Goal: Find specific page/section: Find specific page/section

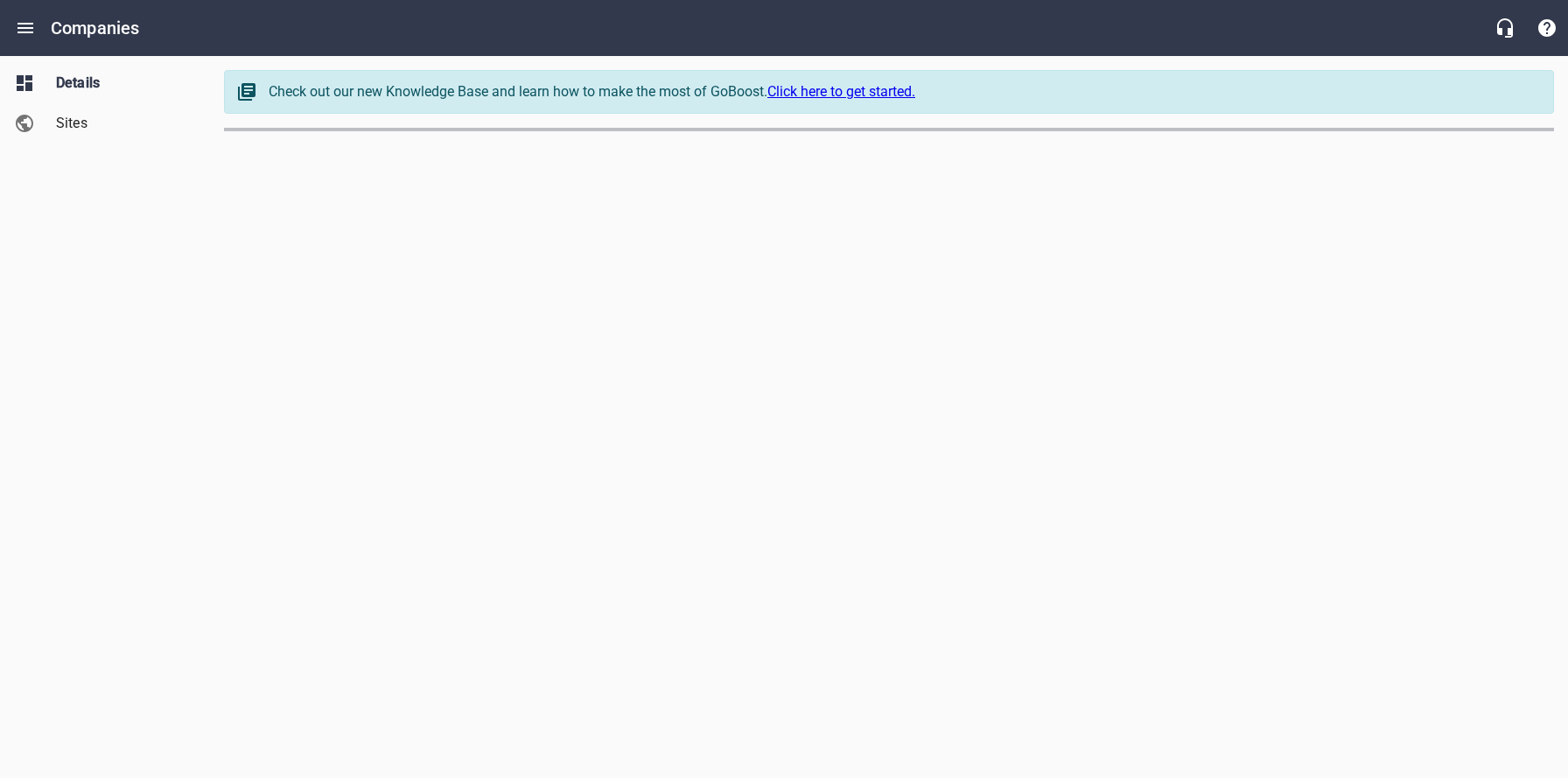
select select "[US_STATE]"
select select "62"
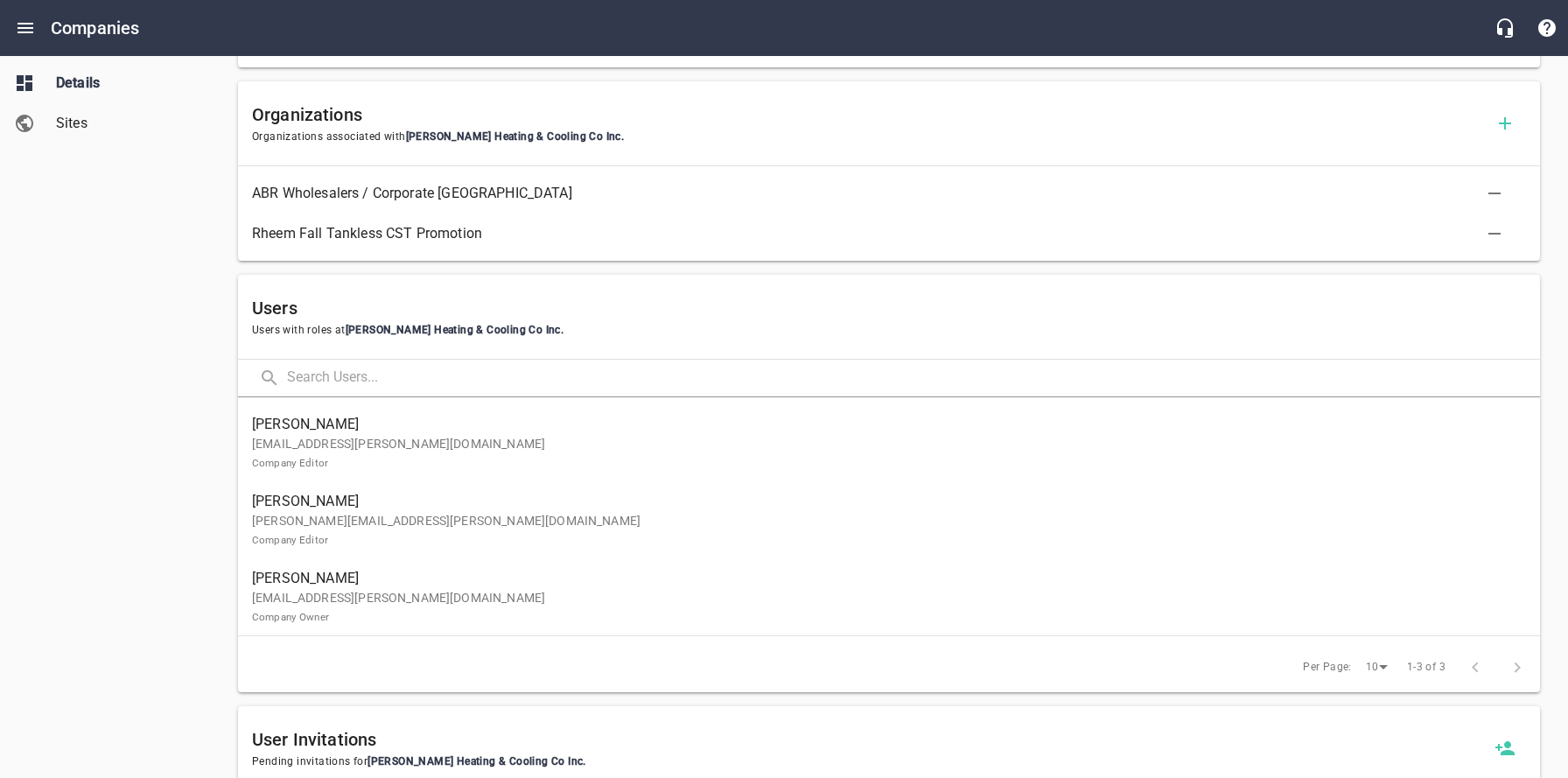
scroll to position [830, 0]
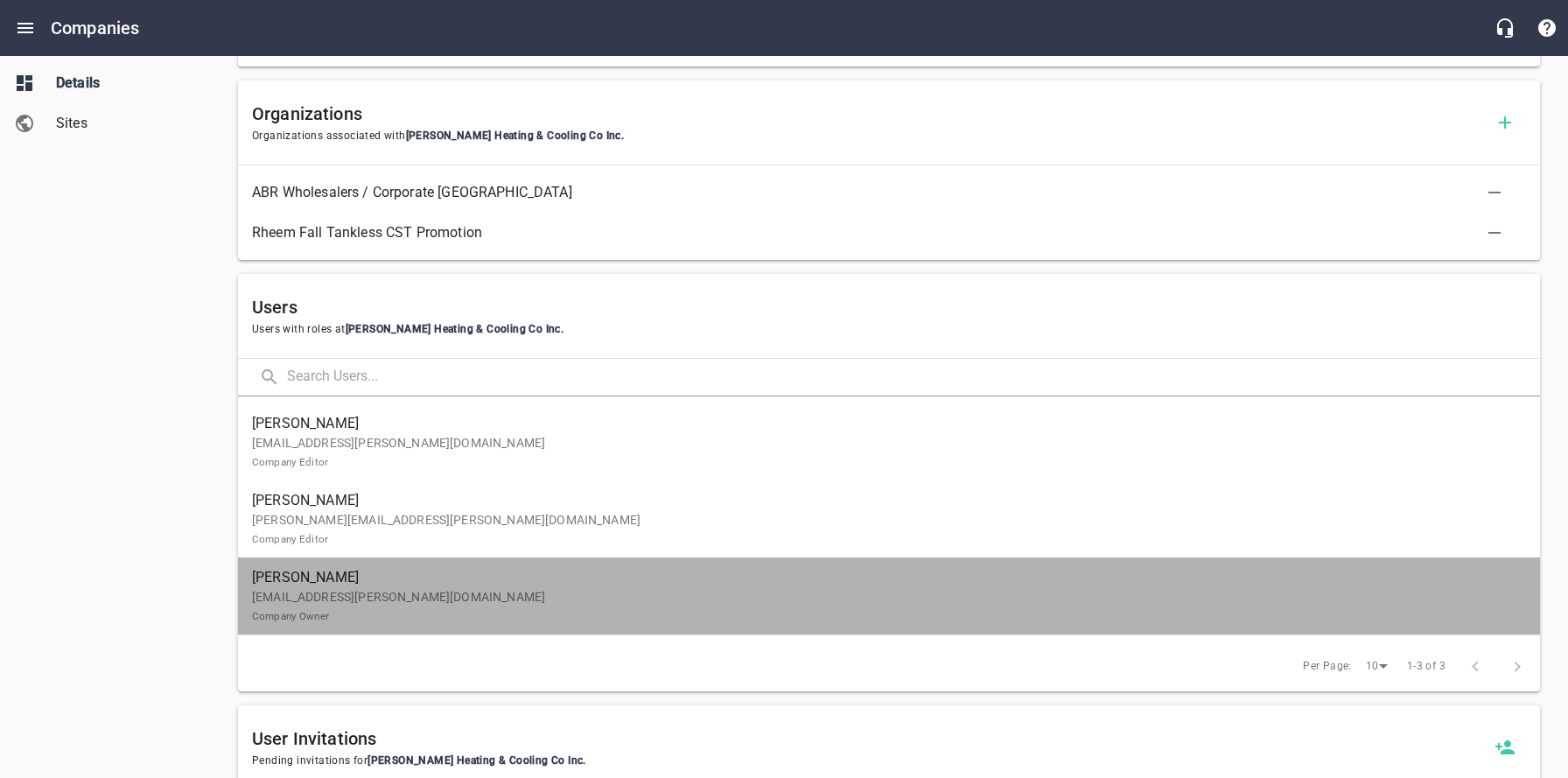
click at [658, 584] on span "[PERSON_NAME]" at bounding box center [882, 577] width 1260 height 21
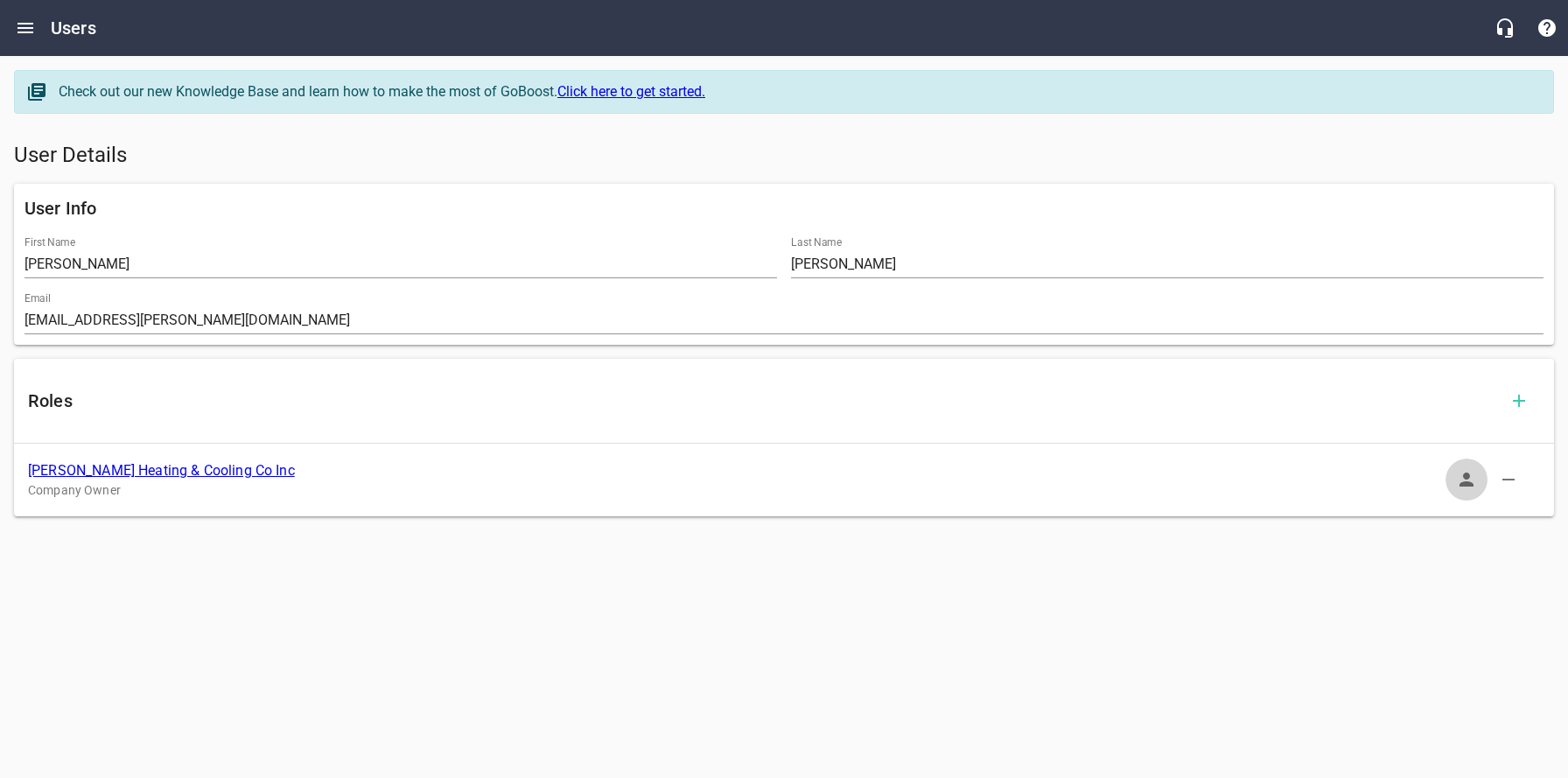
click at [1471, 481] on icon "button" at bounding box center [1467, 479] width 21 height 21
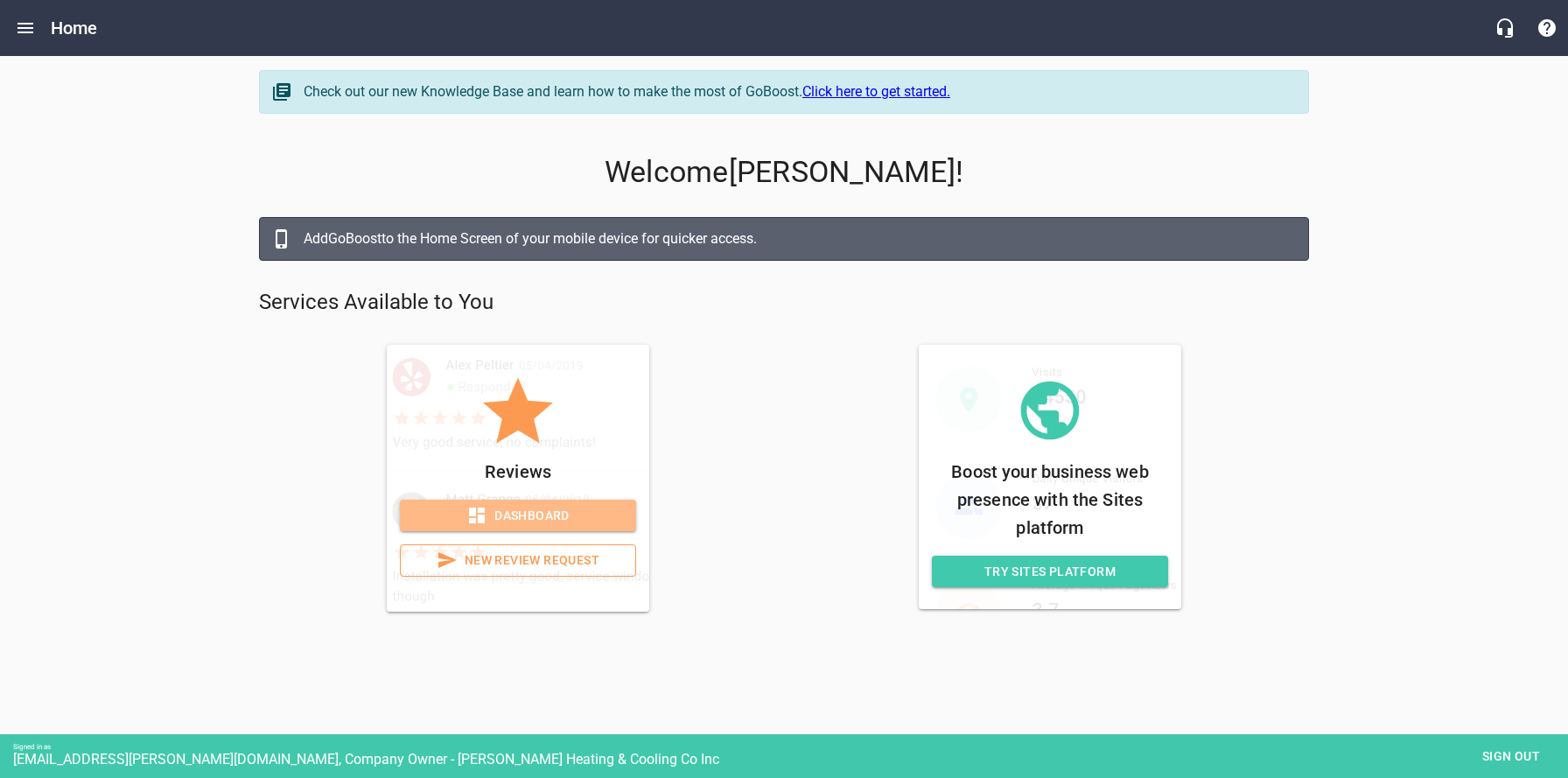
click at [549, 513] on span "Dashboard" at bounding box center [518, 516] width 208 height 22
